Goal: Task Accomplishment & Management: Manage account settings

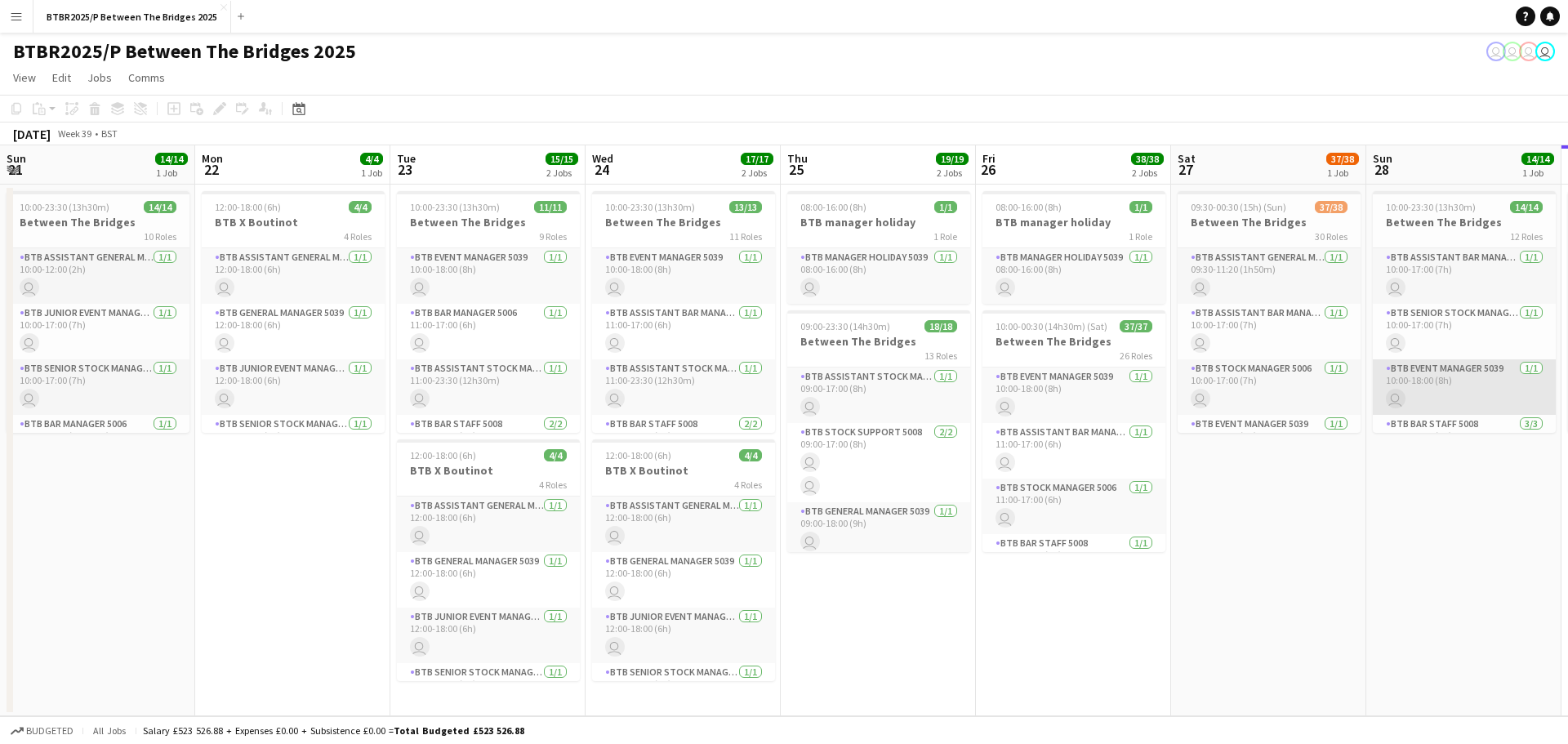
scroll to position [0, 629]
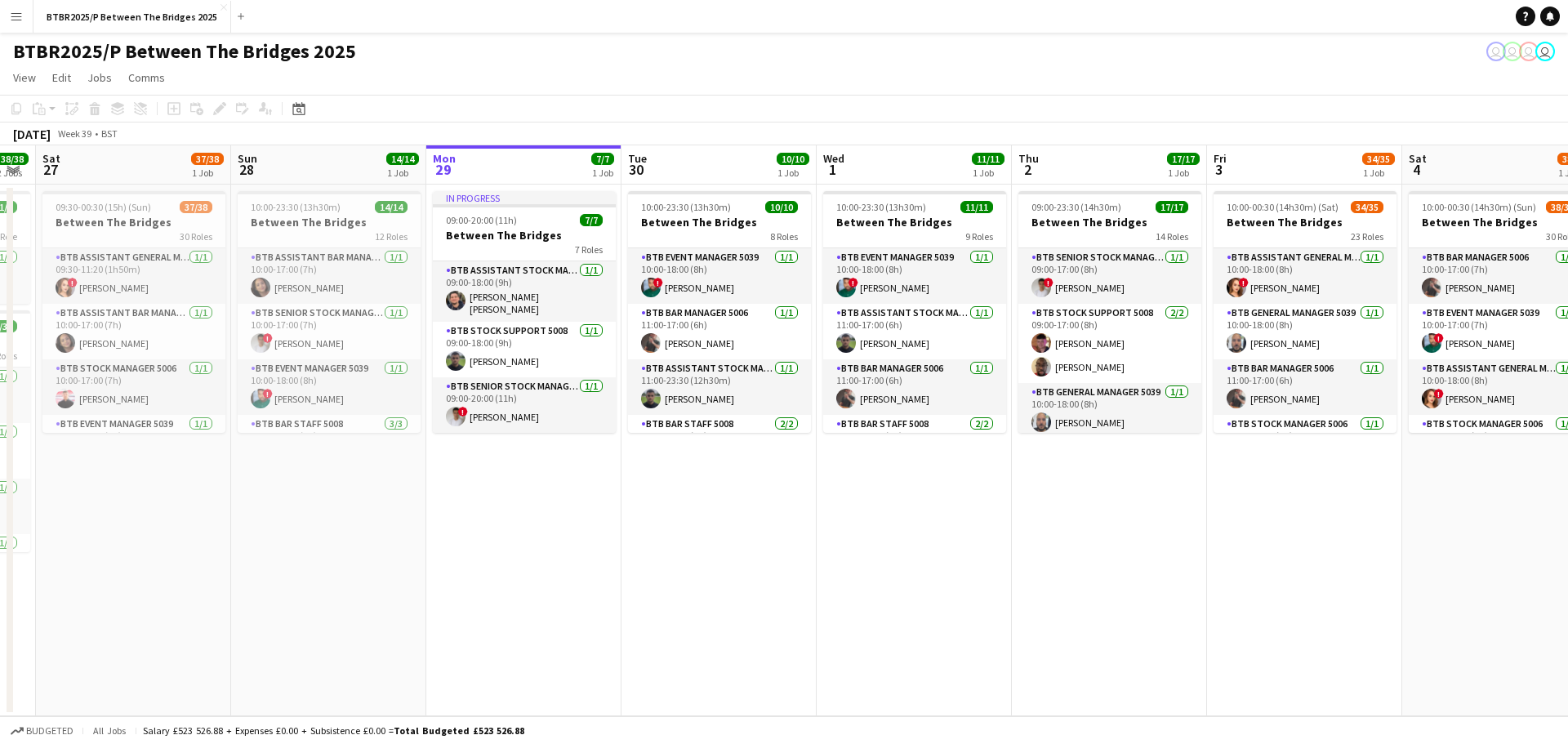
drag, startPoint x: 1023, startPoint y: 516, endPoint x: 516, endPoint y: 525, distance: 507.1
click at [516, 525] on app-calendar-viewport "Wed 24 17/17 2 Jobs Thu 25 19/19 2 Jobs Fri 26 38/38 2 Jobs Sat 27 37/38 1 Job …" at bounding box center [784, 430] width 1568 height 571
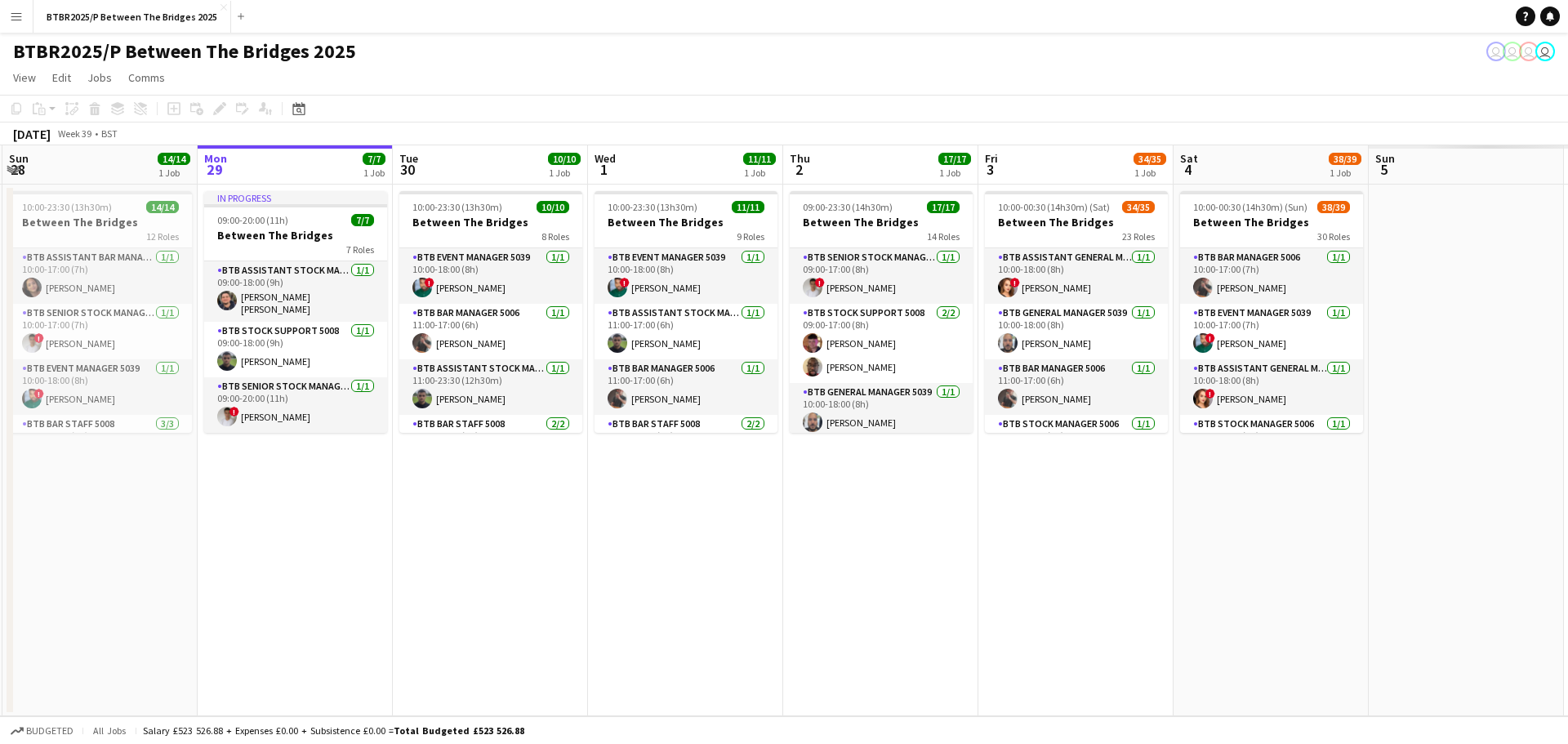
scroll to position [0, 583]
drag, startPoint x: 965, startPoint y: 538, endPoint x: 736, endPoint y: 540, distance: 229.0
click at [736, 540] on app-calendar-viewport "Thu 25 19/19 2 Jobs Fri 26 38/38 2 Jobs Sat 27 37/38 1 Job Sun 28 14/14 1 Job M…" at bounding box center [784, 430] width 1568 height 571
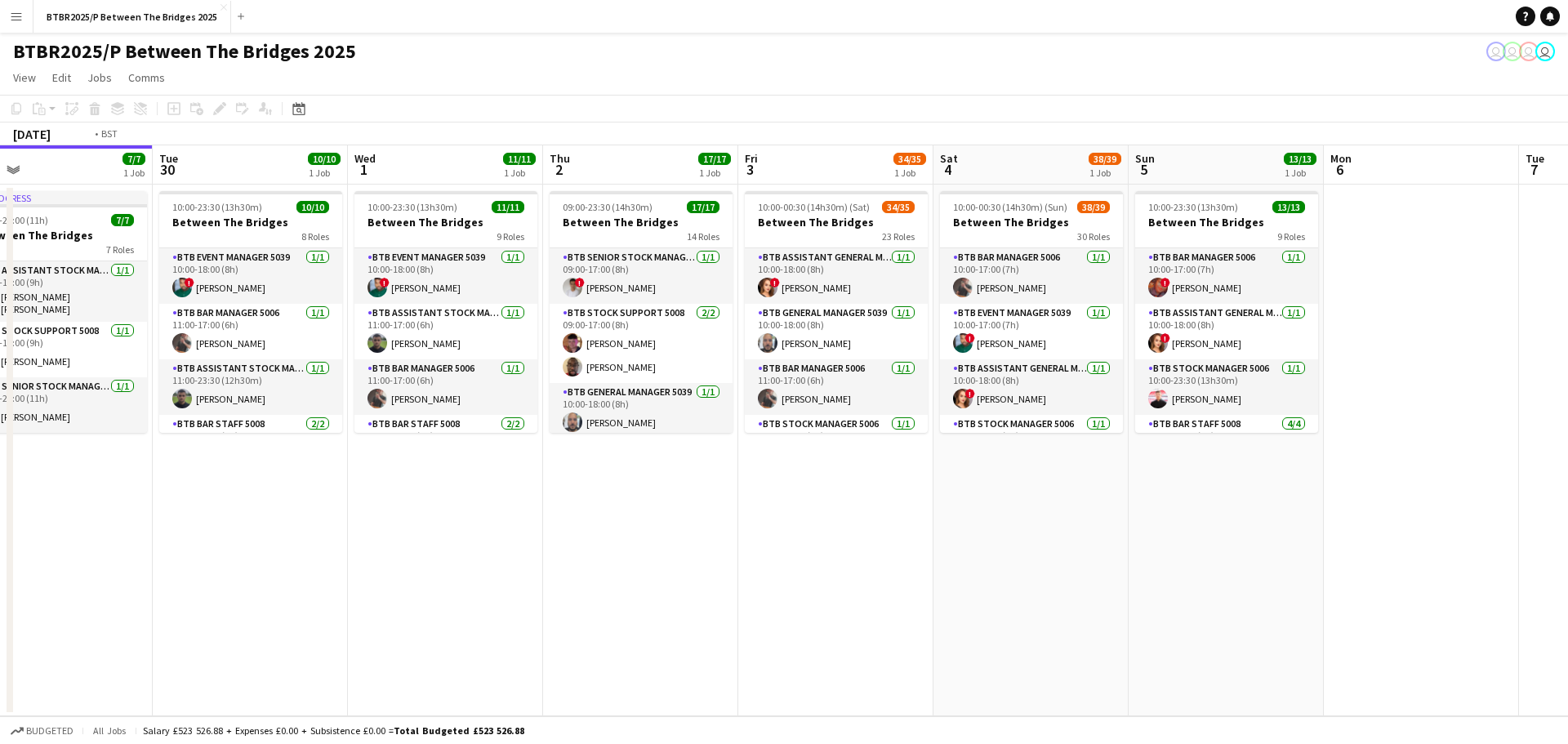
drag, startPoint x: 949, startPoint y: 554, endPoint x: 710, endPoint y: 572, distance: 239.7
click at [710, 572] on app-calendar-viewport "Fri 26 38/38 2 Jobs Sat 27 37/38 1 Job Sun 28 14/14 1 Job Mon 29 7/7 1 Job Tue …" at bounding box center [784, 430] width 1568 height 571
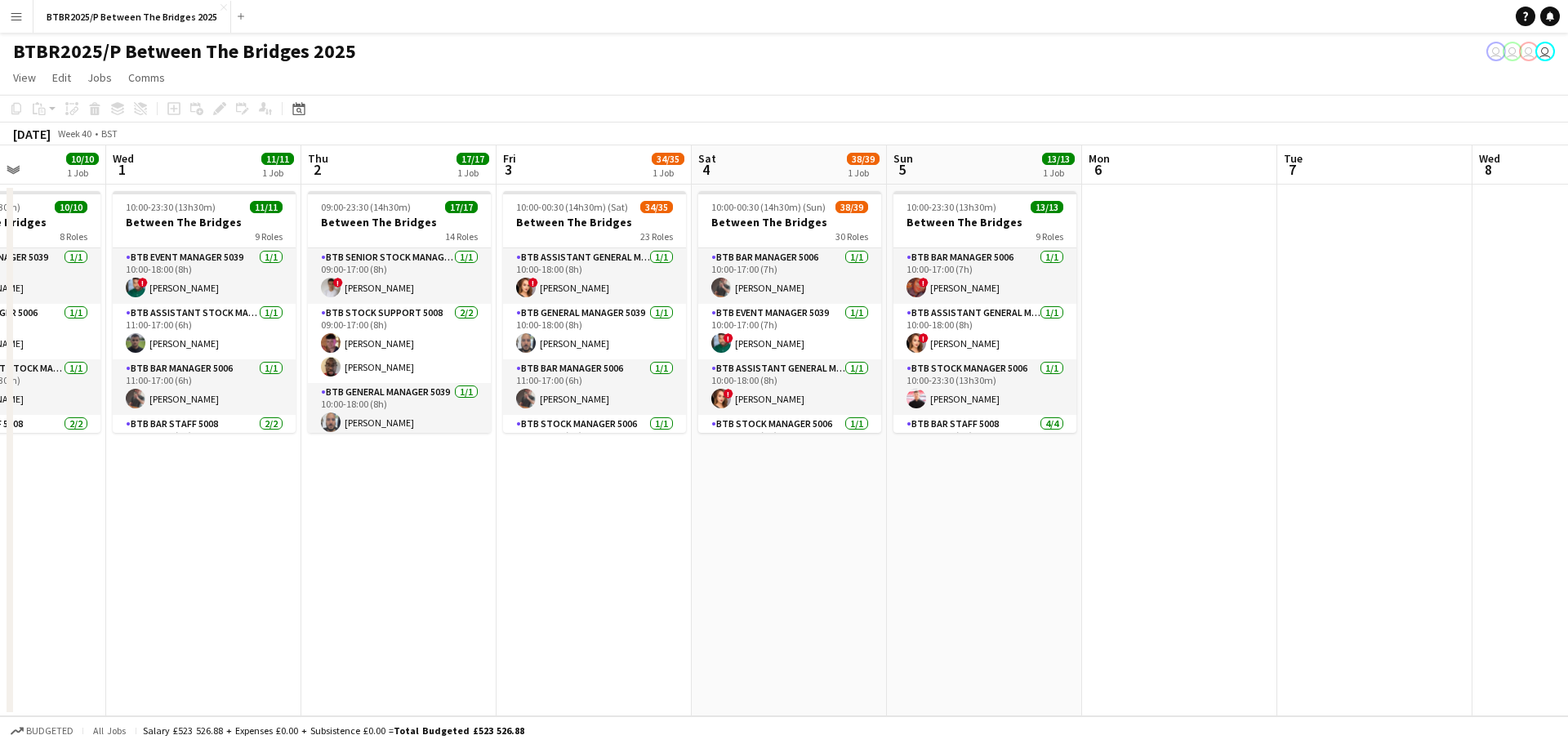
scroll to position [0, 483]
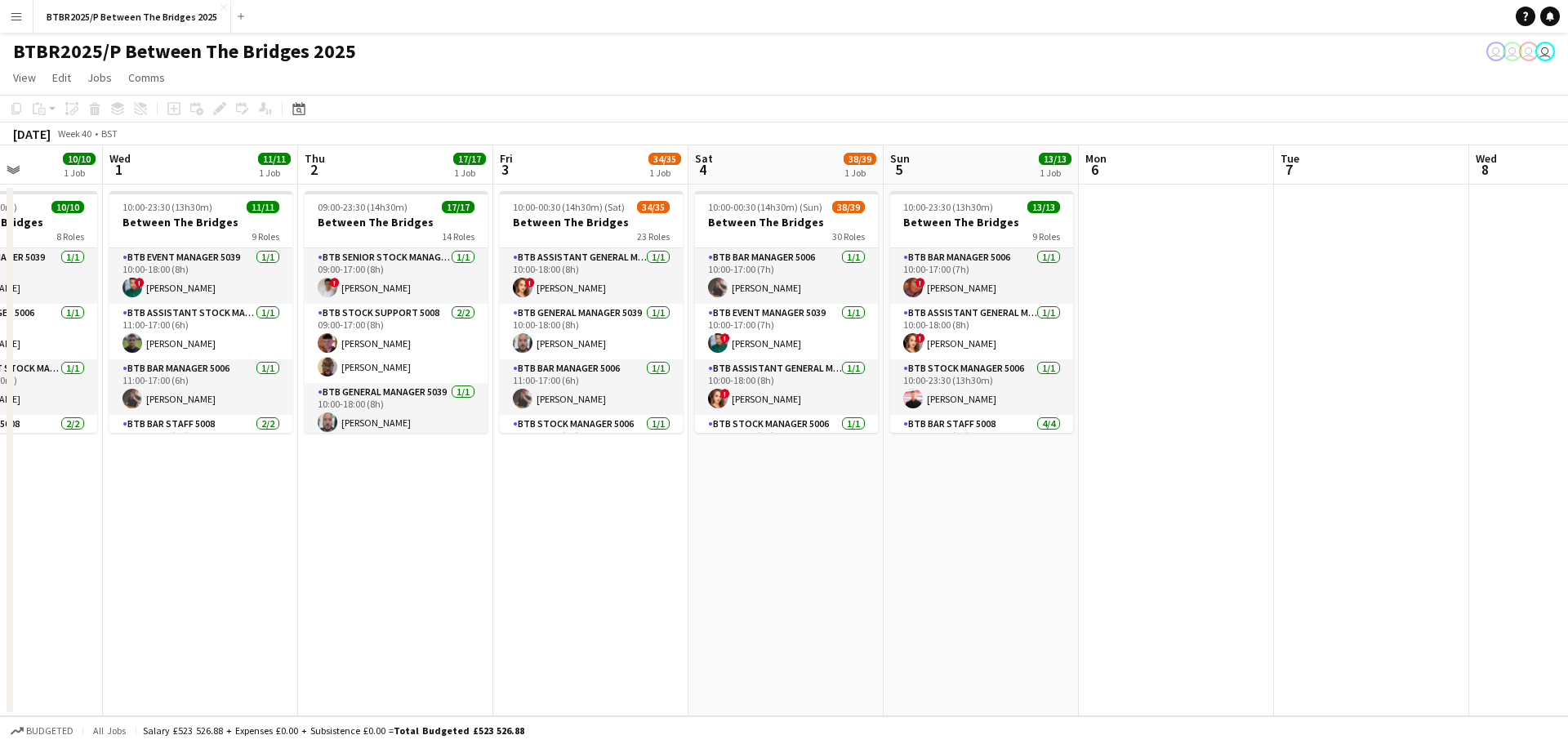
drag, startPoint x: 906, startPoint y: 576, endPoint x: 660, endPoint y: 583, distance: 246.1
click at [660, 583] on app-calendar-viewport "Sun 28 14/14 1 Job Mon 29 7/7 1 Job Tue 30 10/10 1 Job Wed 1 11/11 1 Job Thu 2 …" at bounding box center [784, 430] width 1568 height 571
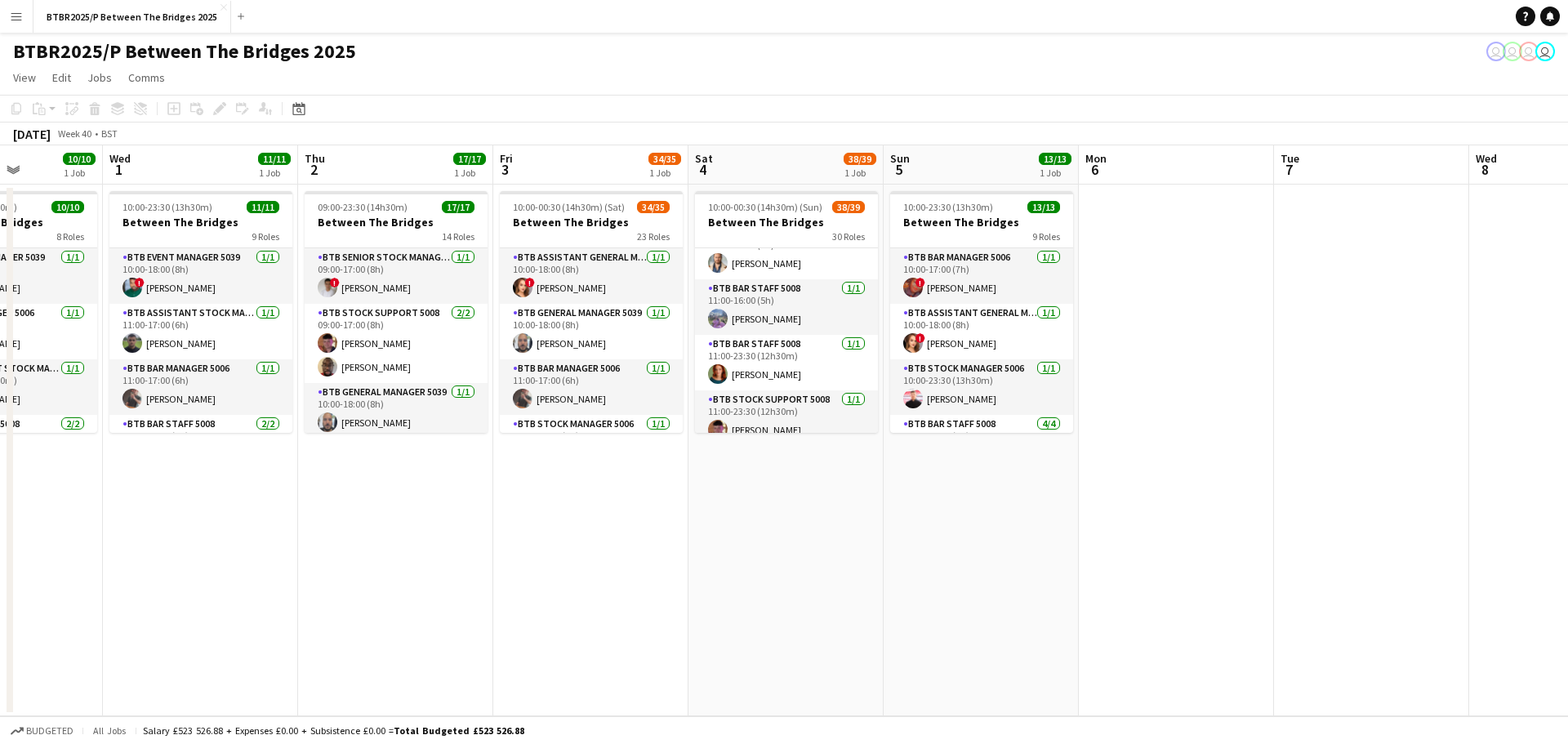
scroll to position [572, 0]
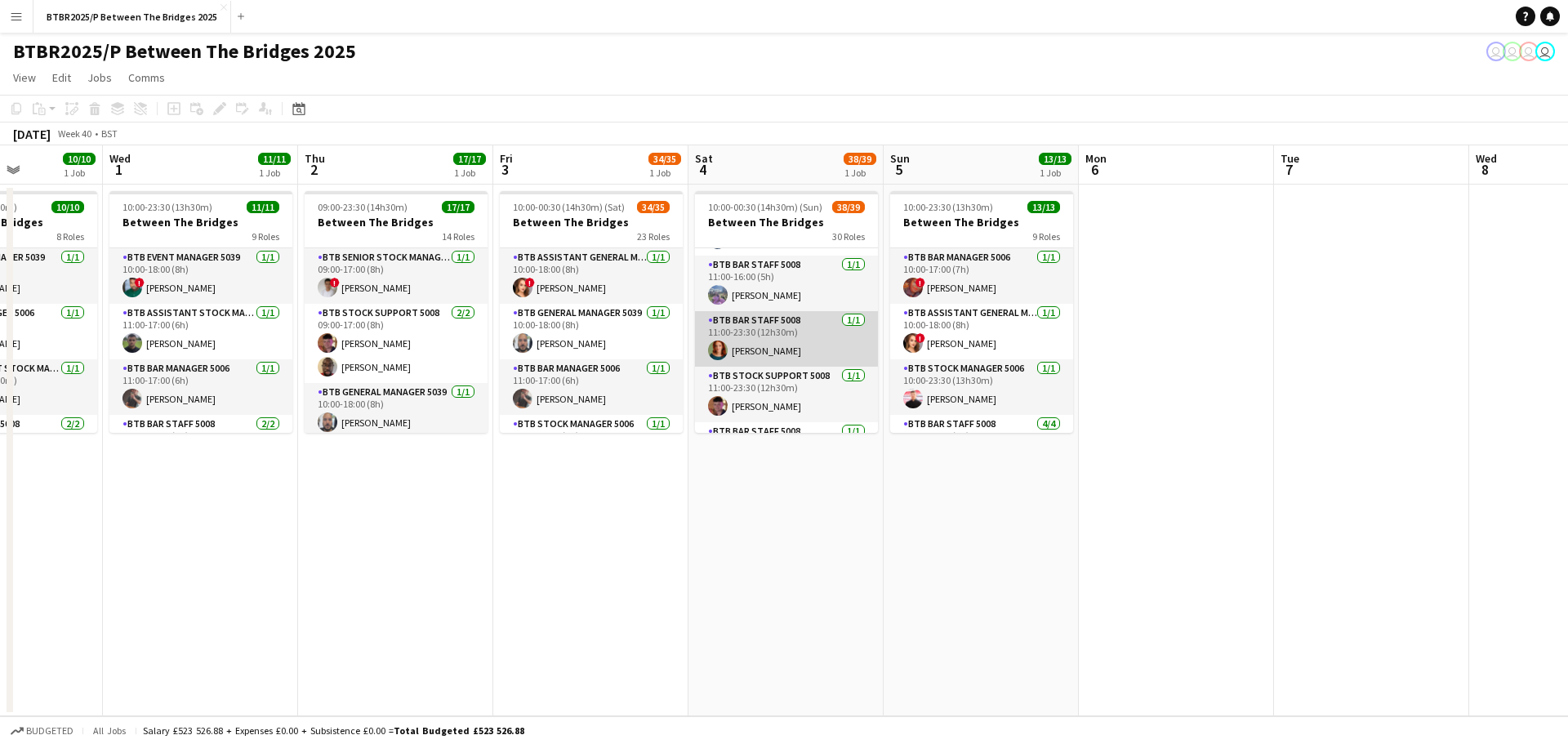
click at [792, 345] on app-card-role "BTB Bar Staff 5008 [DATE] 11:00-23:30 (12h30m) [PERSON_NAME]" at bounding box center [786, 339] width 183 height 55
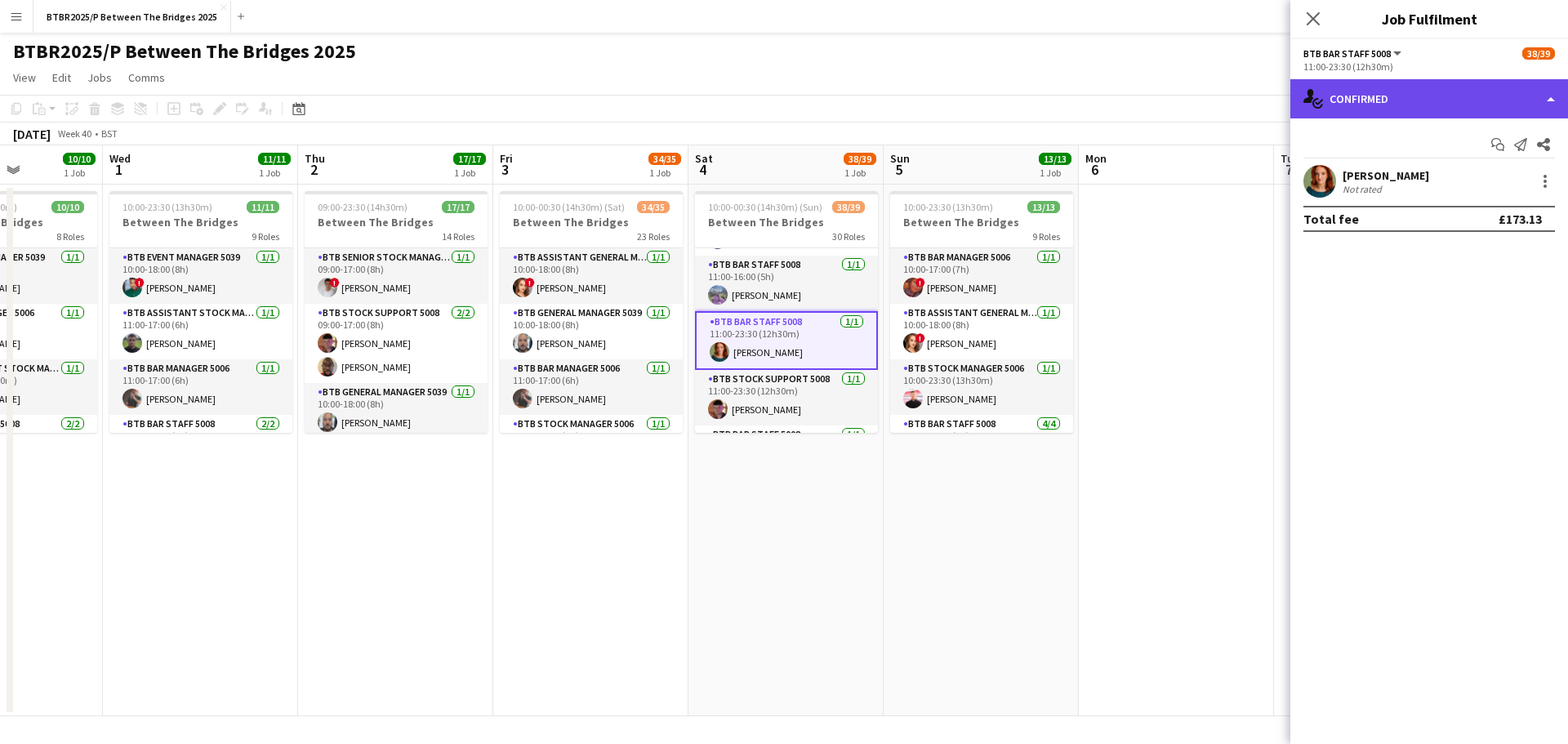
click at [1466, 107] on div "single-neutral-actions-check-2 Confirmed" at bounding box center [1429, 99] width 278 height 39
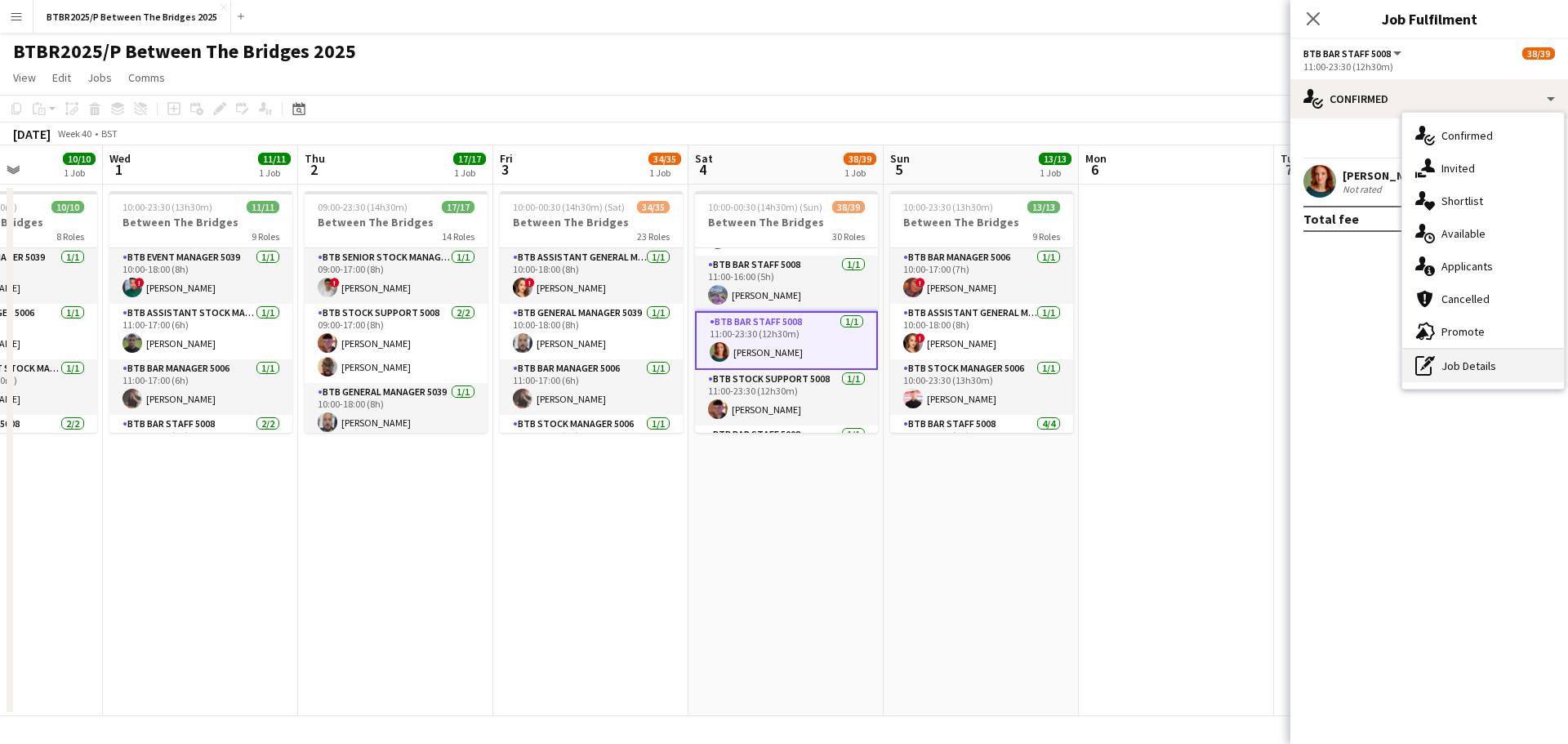
click at [1483, 370] on div "pen-write Job Details" at bounding box center [1483, 366] width 162 height 33
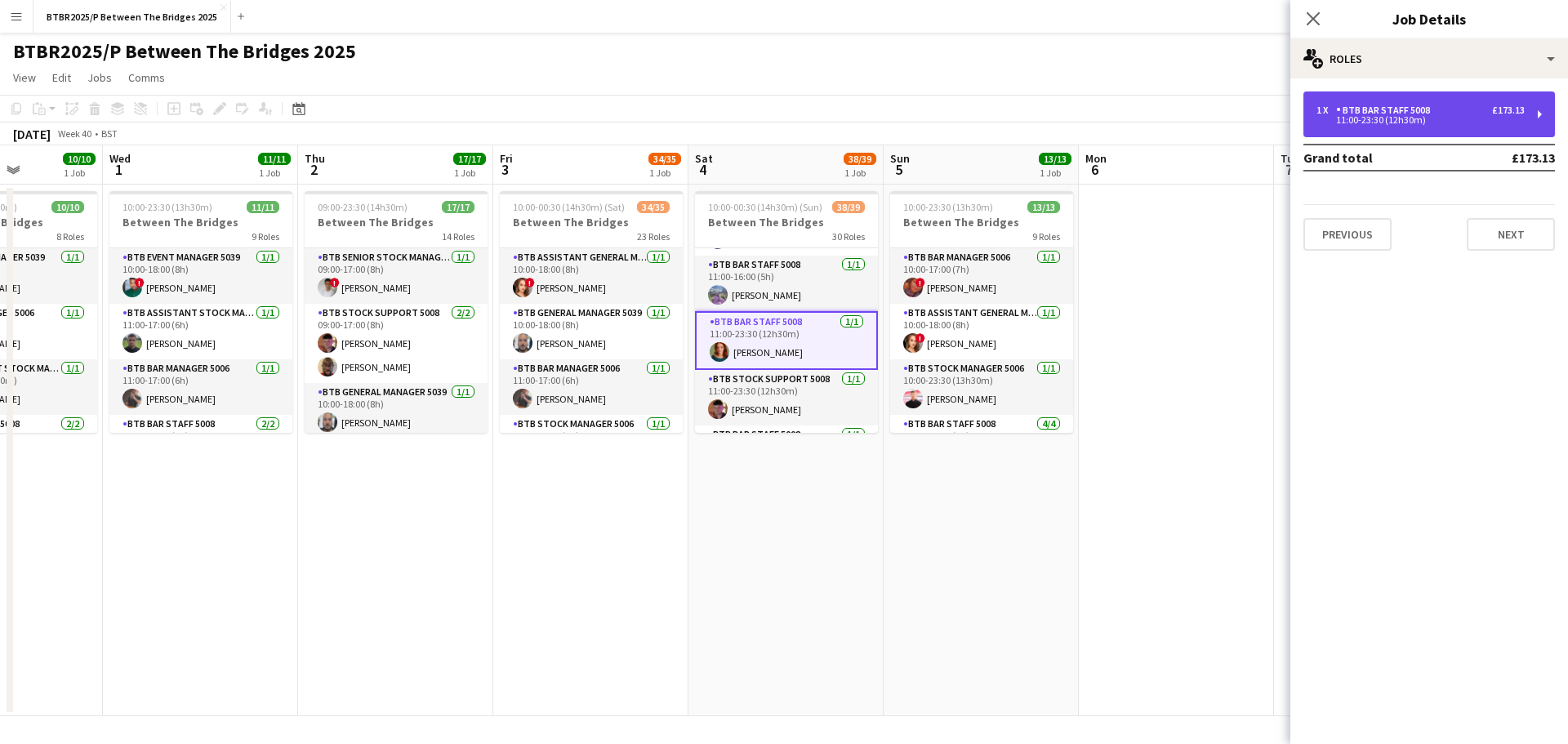
click at [1426, 134] on div "1 x BTB Bar Staff 5008 £173.13 11:00-23:30 (12h30m)" at bounding box center [1428, 114] width 251 height 45
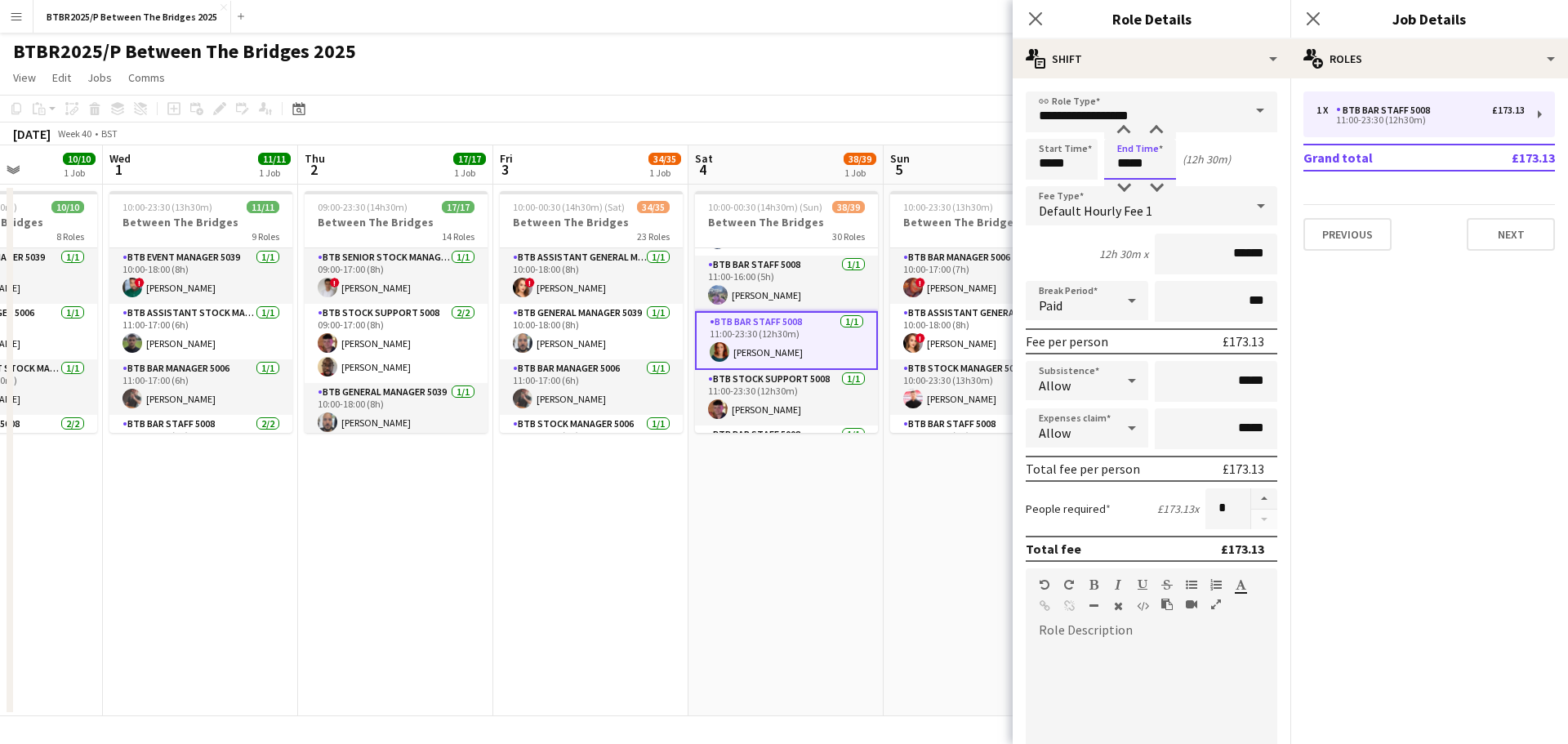
click at [1065, 169] on div "Start Time ***** End Time ***** (12h 30m)" at bounding box center [1151, 159] width 251 height 40
type input "*****"
click at [826, 56] on div "BTBR2025/P Between The Bridges 2025 user user user user" at bounding box center [784, 47] width 1568 height 31
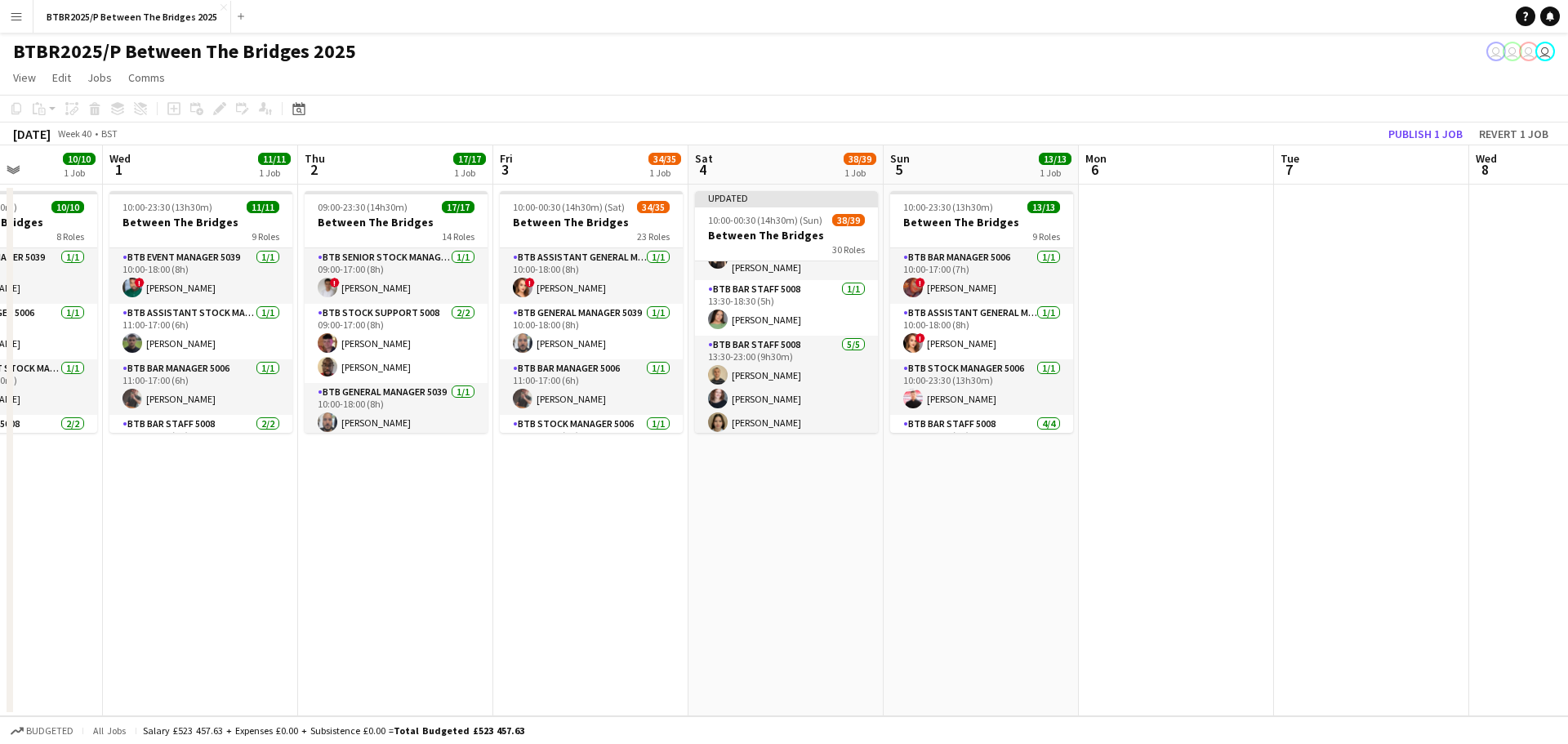
scroll to position [817, 0]
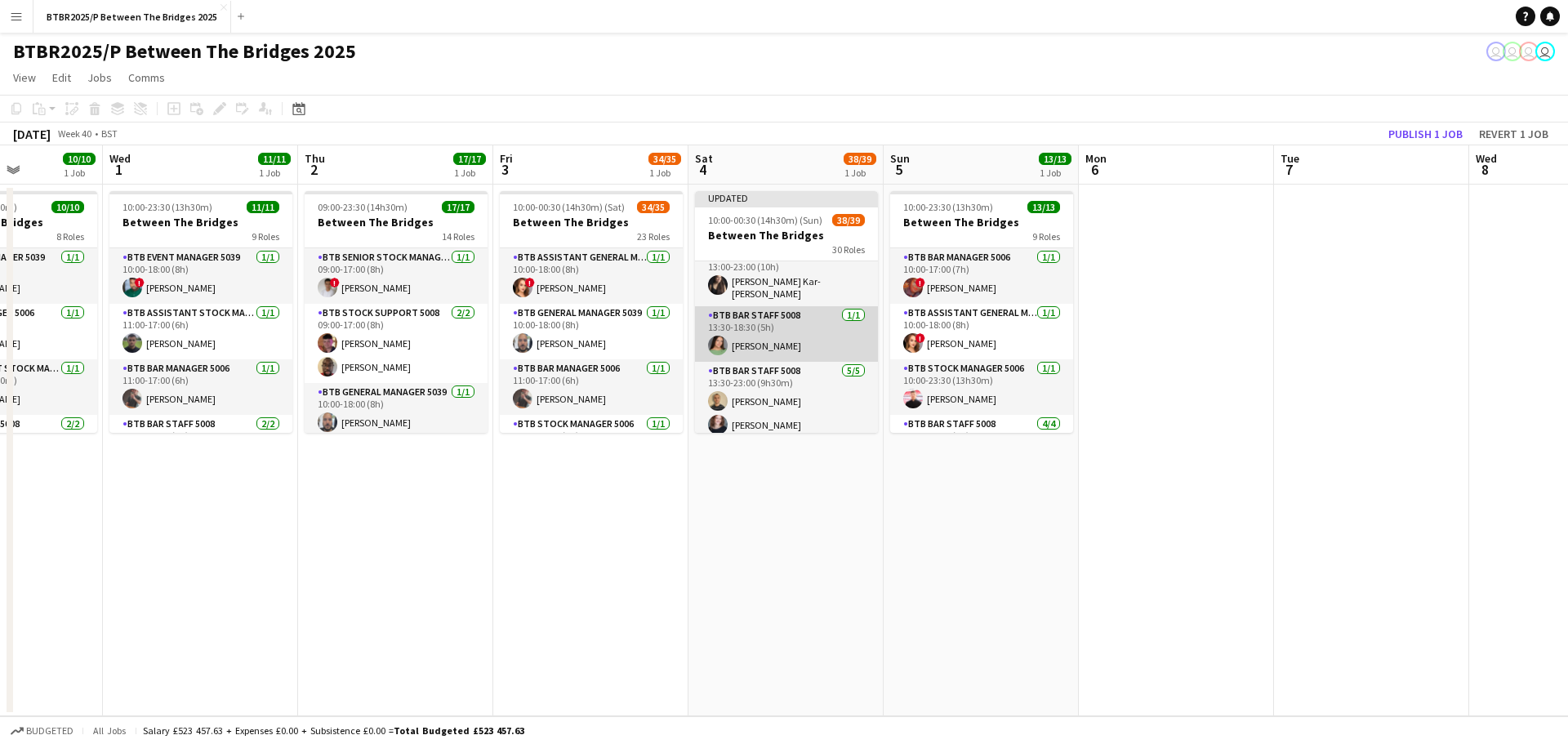
click at [788, 330] on app-card-role "BTB Bar Staff 5008 [DATE] 13:30-18:30 (5h) [PERSON_NAME]" at bounding box center [786, 334] width 183 height 55
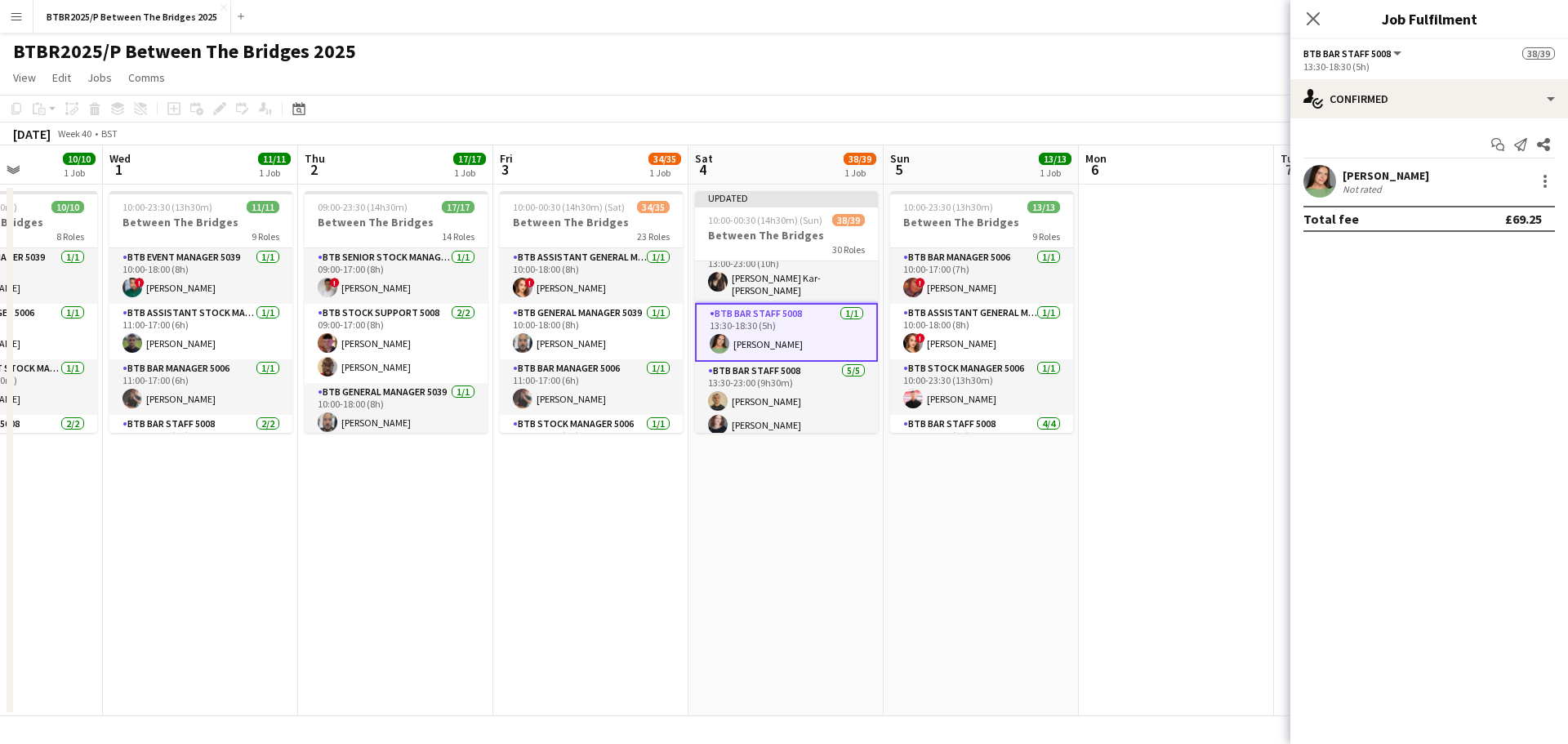
scroll to position [812, 0]
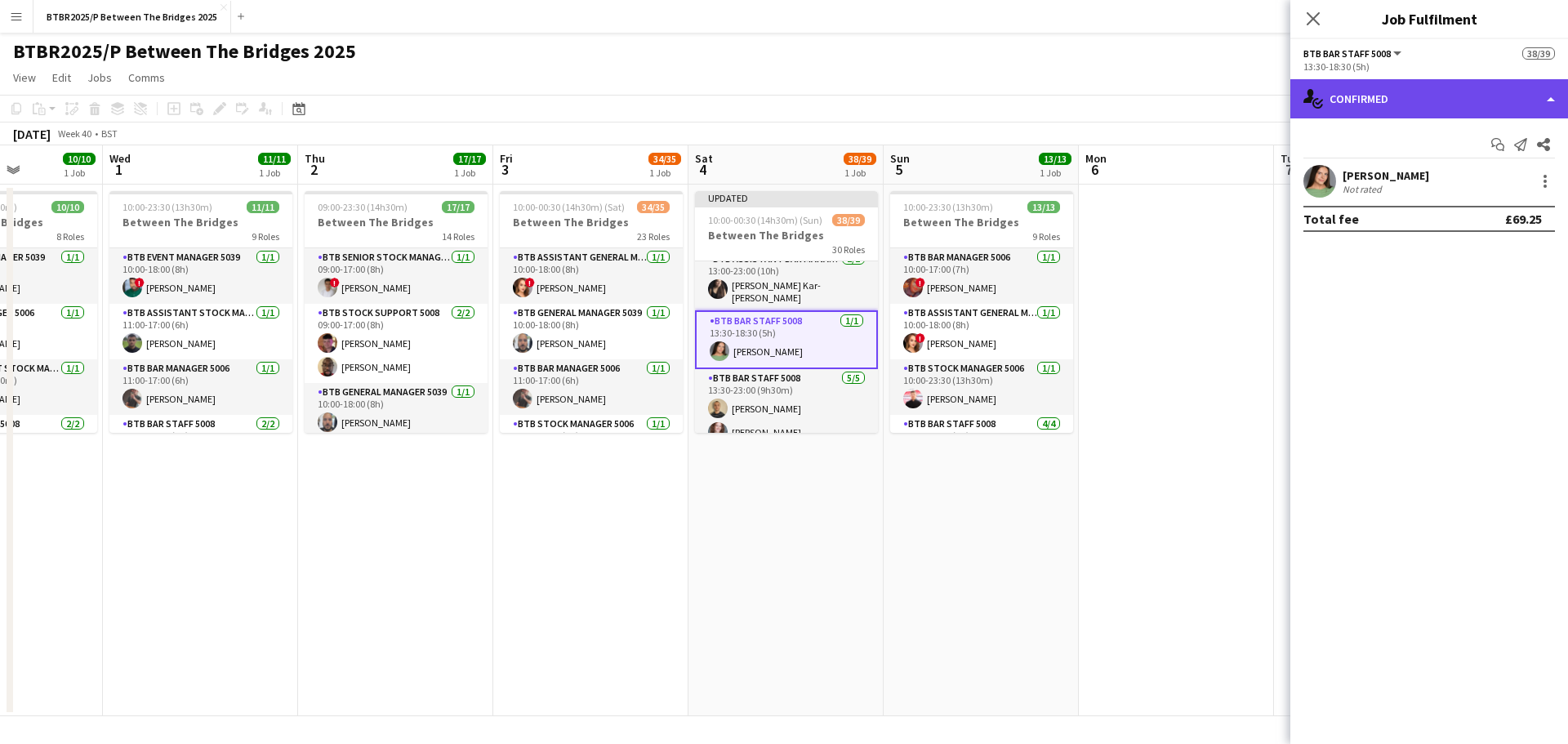
click at [1467, 93] on div "single-neutral-actions-check-2 Confirmed" at bounding box center [1429, 99] width 278 height 39
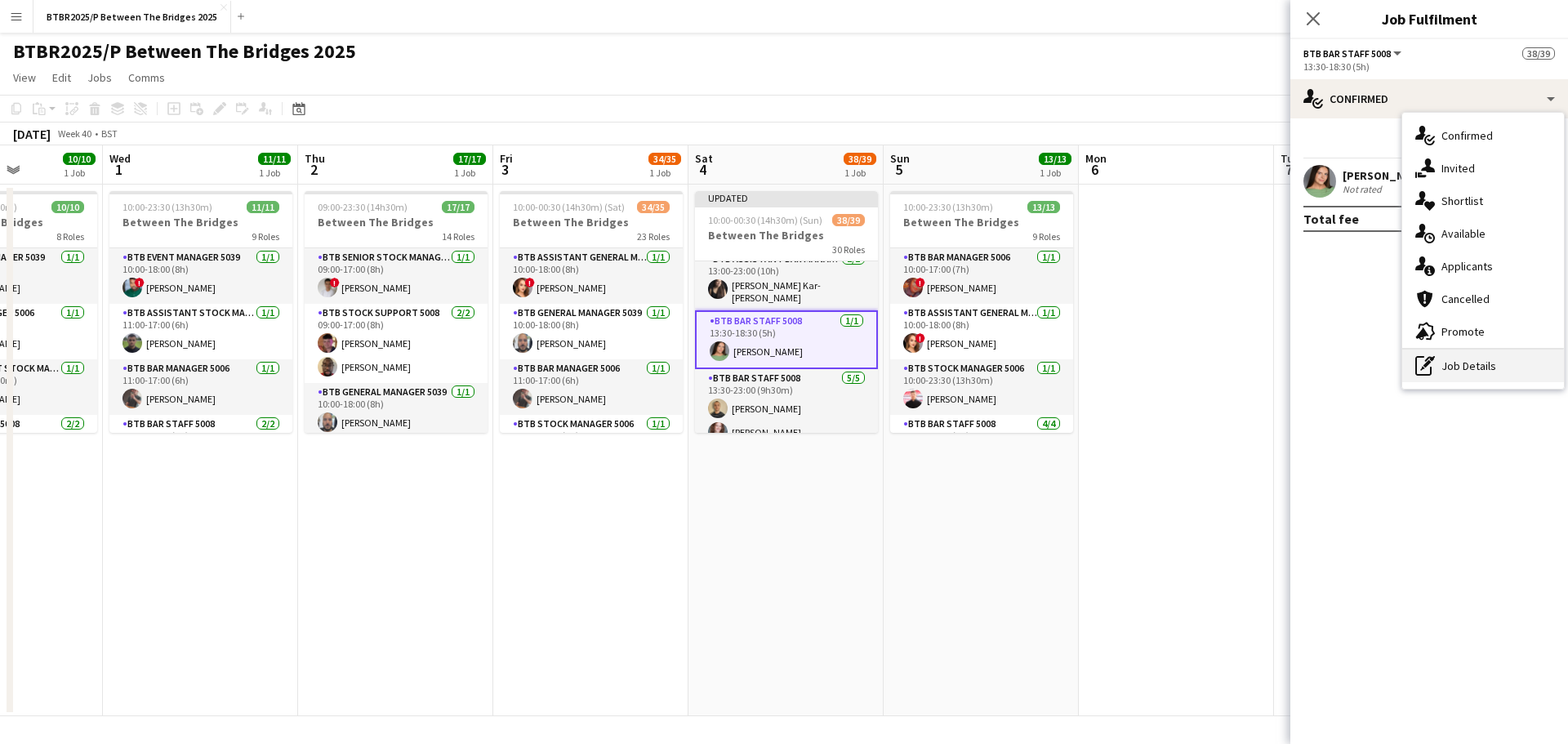
click at [1474, 369] on div "pen-write Job Details" at bounding box center [1483, 366] width 162 height 33
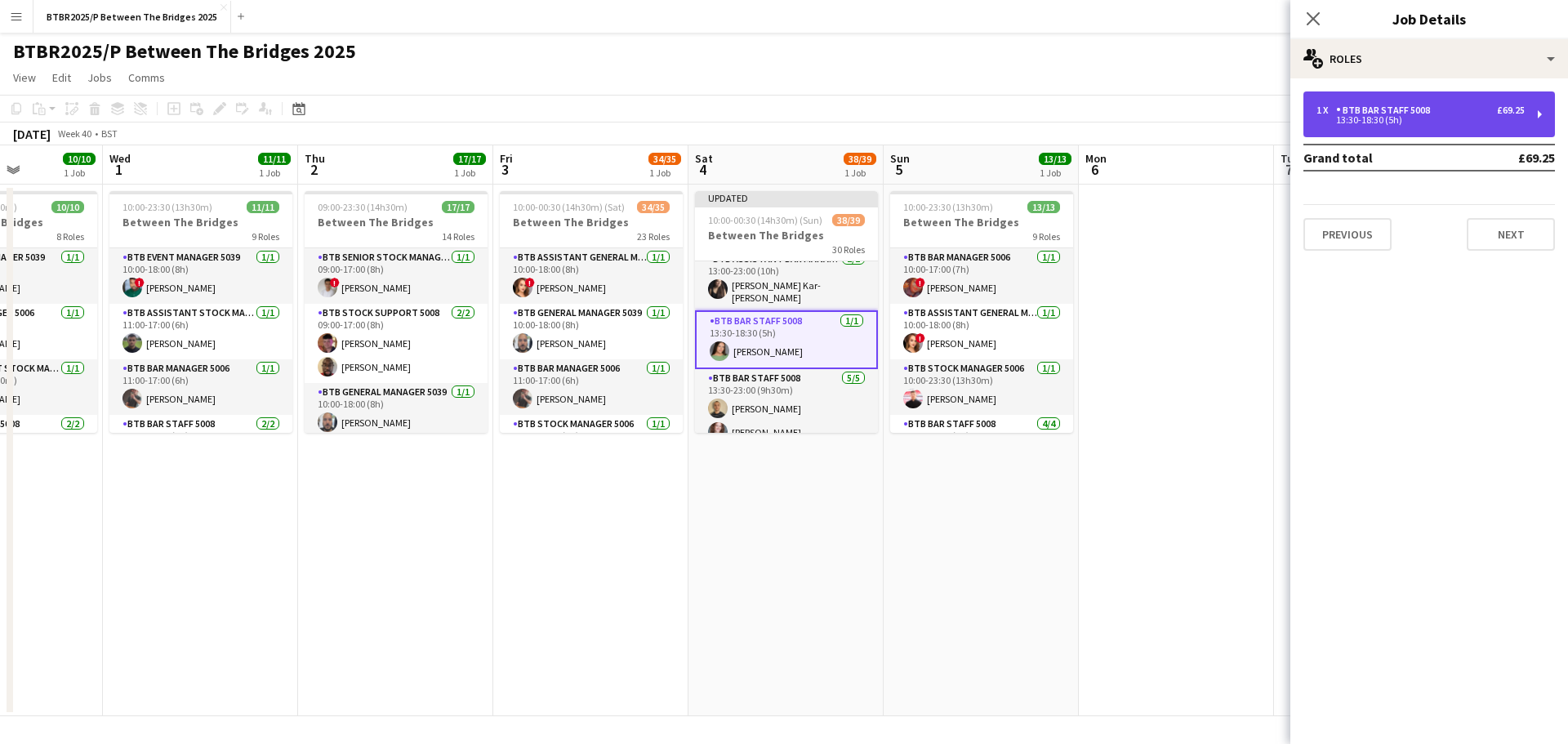
click at [1358, 105] on div "BTB Bar Staff 5008" at bounding box center [1386, 110] width 101 height 12
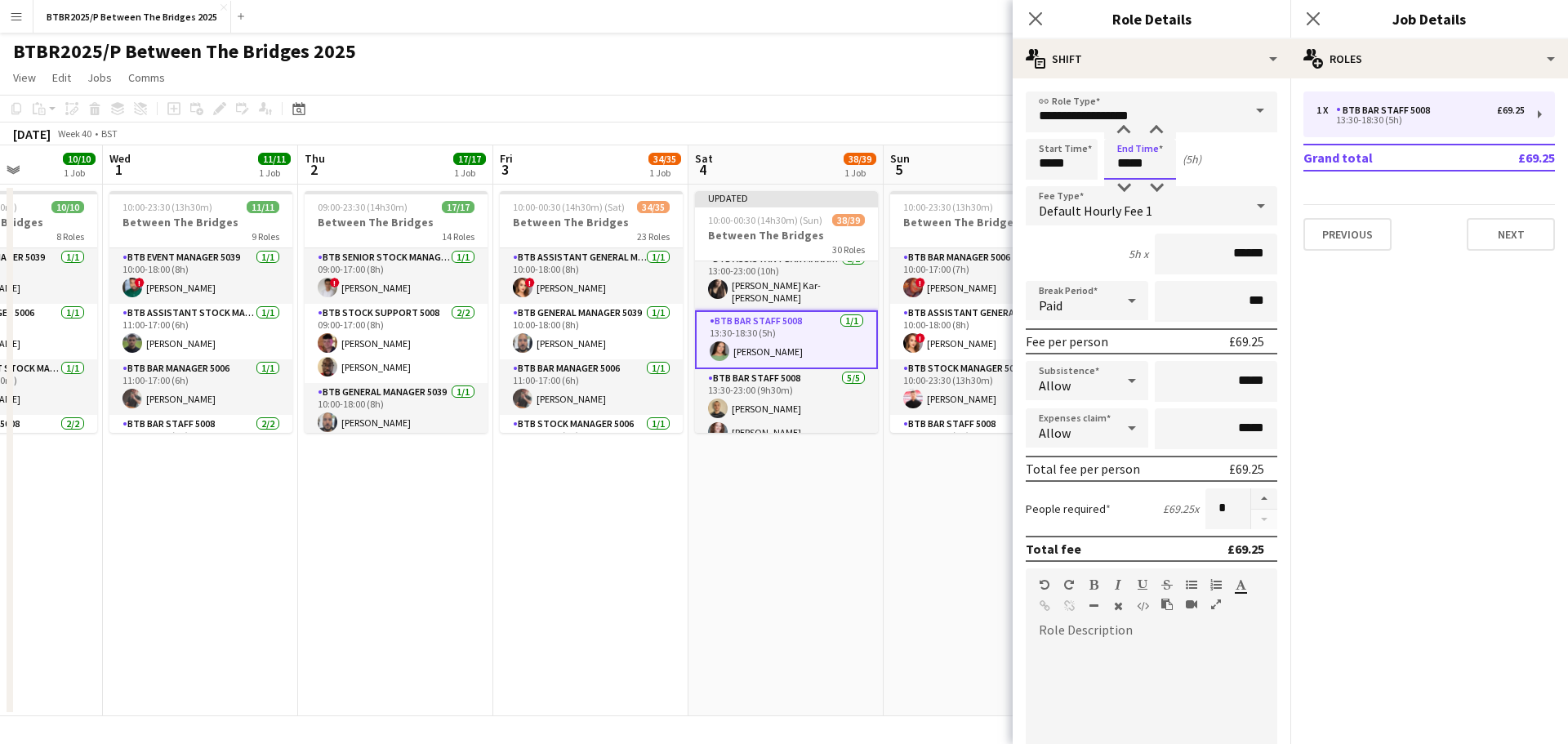
drag, startPoint x: 1153, startPoint y: 169, endPoint x: 1122, endPoint y: 168, distance: 31.0
click at [1122, 168] on input "*****" at bounding box center [1139, 159] width 72 height 40
type input "*****"
click at [918, 64] on app-page-menu "View Day view expanded Day view collapsed Month view Date picker Jump to [DATE]…" at bounding box center [784, 79] width 1568 height 31
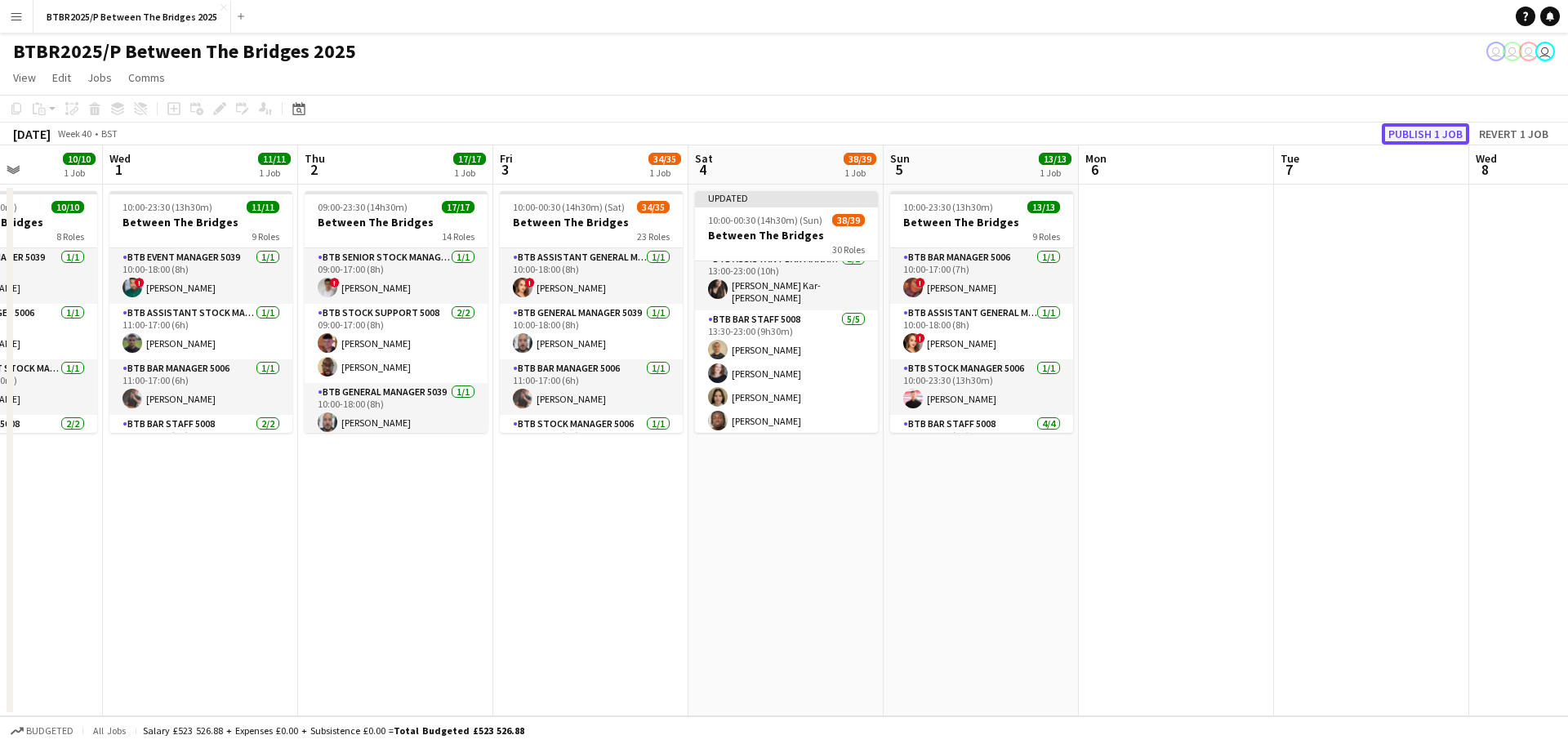
click at [1398, 137] on button "Publish 1 job" at bounding box center [1425, 134] width 88 height 22
